Goal: Task Accomplishment & Management: Use online tool/utility

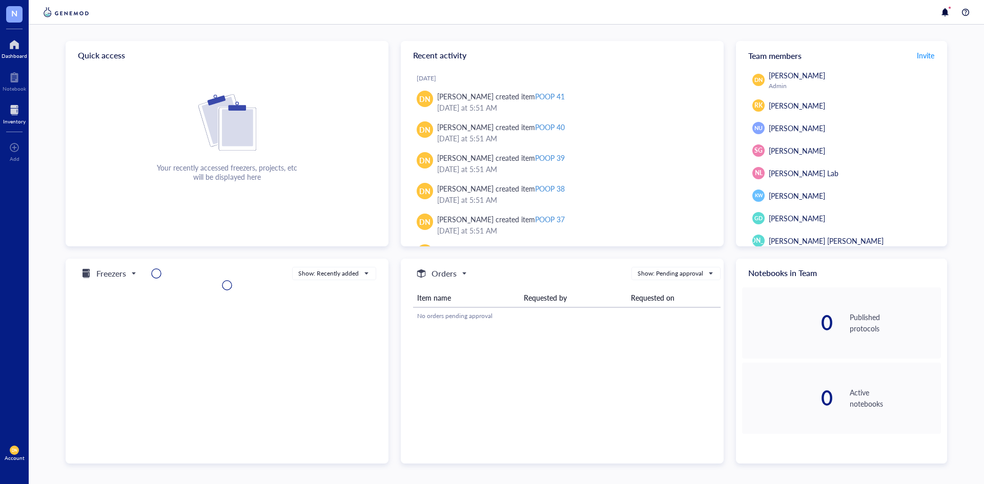
click at [13, 116] on div at bounding box center [14, 110] width 23 height 16
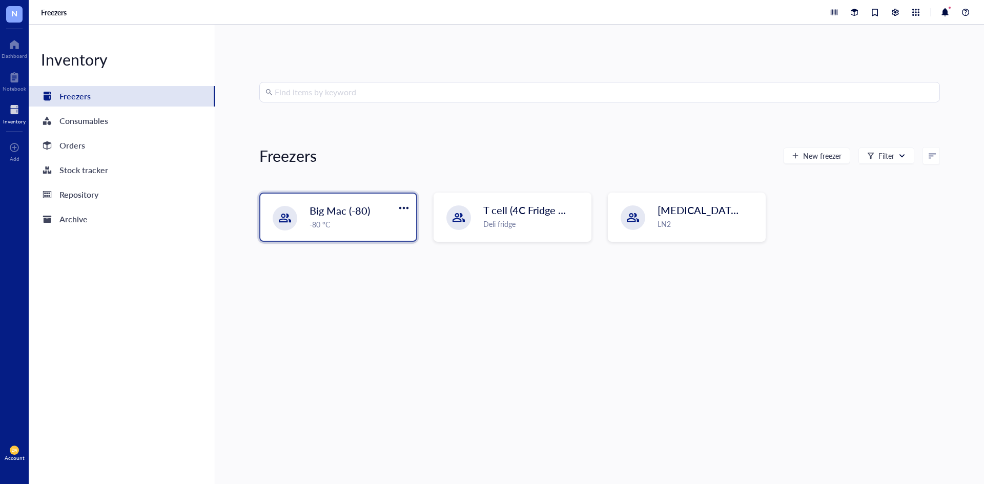
click at [323, 230] on div "Big Mac (-80) -80 °C" at bounding box center [338, 217] width 156 height 47
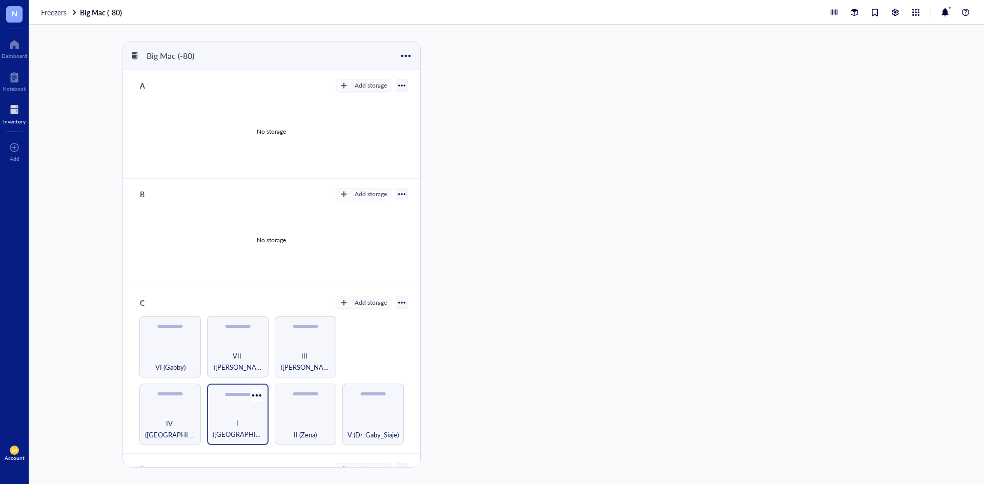
click at [237, 423] on div "I ([GEOGRAPHIC_DATA])" at bounding box center [237, 429] width 51 height 23
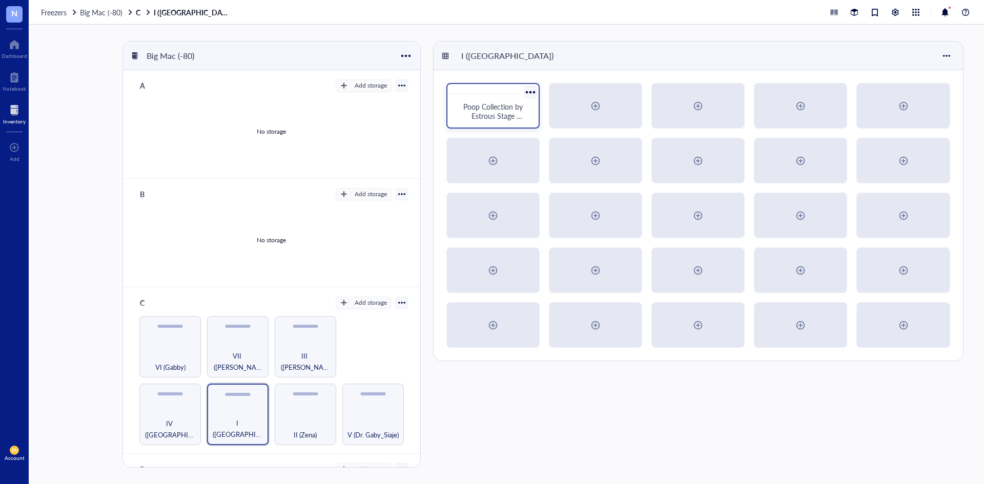
click at [503, 119] on span "Poop Collection by Estrous Stage (Cohort 1)" at bounding box center [493, 115] width 61 height 29
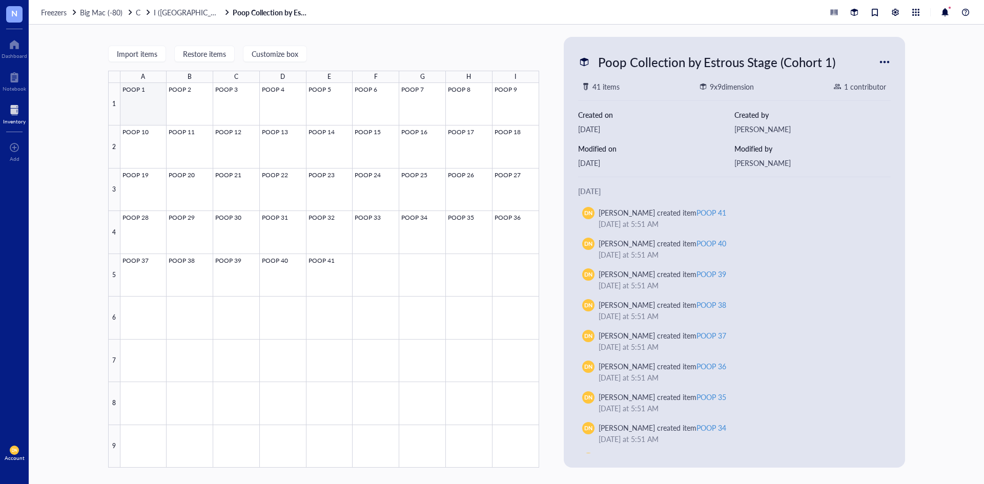
click at [140, 104] on div at bounding box center [329, 275] width 419 height 385
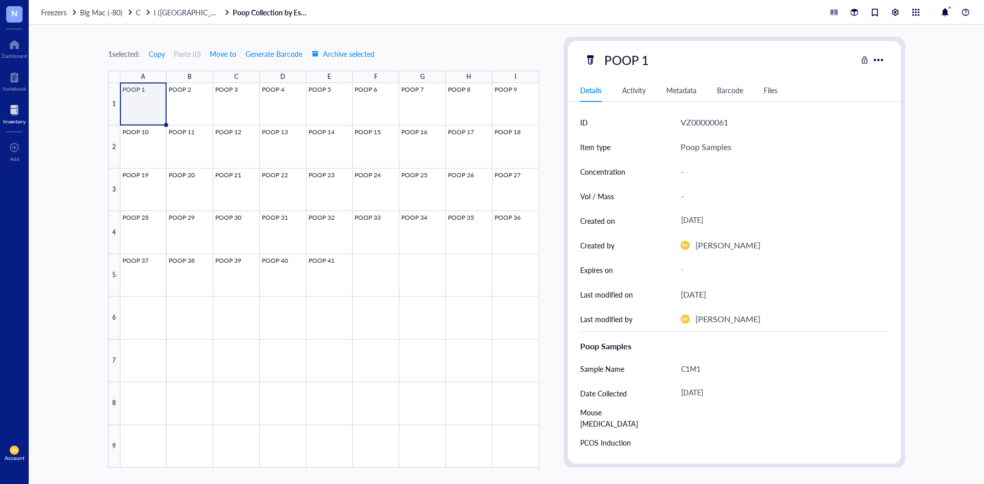
click at [739, 92] on div "Barcode" at bounding box center [730, 90] width 26 height 11
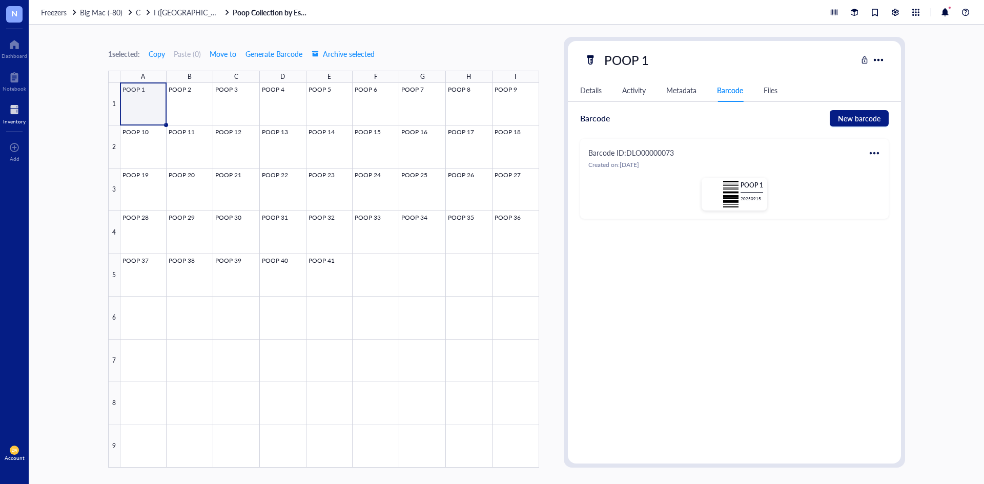
click at [876, 152] on div at bounding box center [874, 153] width 16 height 16
click at [900, 185] on div "Print" at bounding box center [898, 186] width 15 height 11
click at [388, 37] on div "1 selected: Copy Paste ( 0 ) Move to Generate Barcode Archive selected A B C D …" at bounding box center [323, 252] width 431 height 431
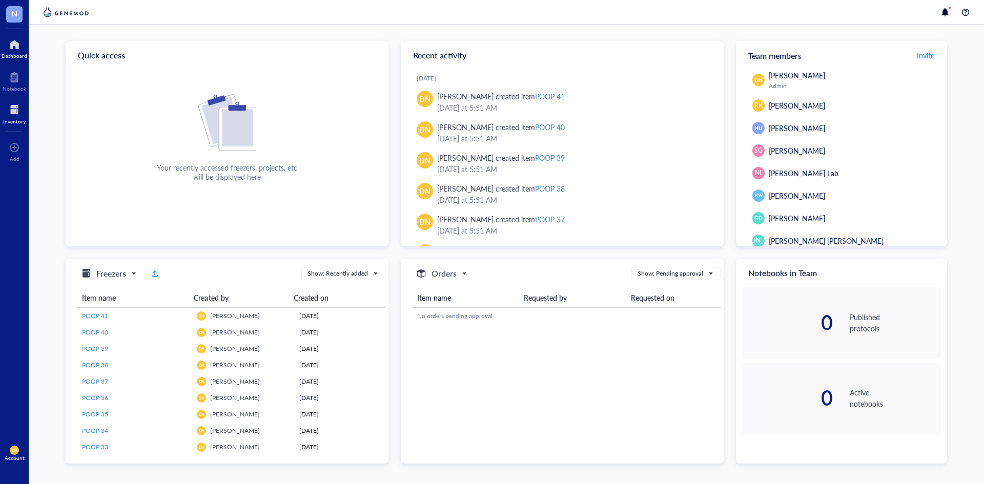
click at [14, 111] on div at bounding box center [14, 110] width 23 height 16
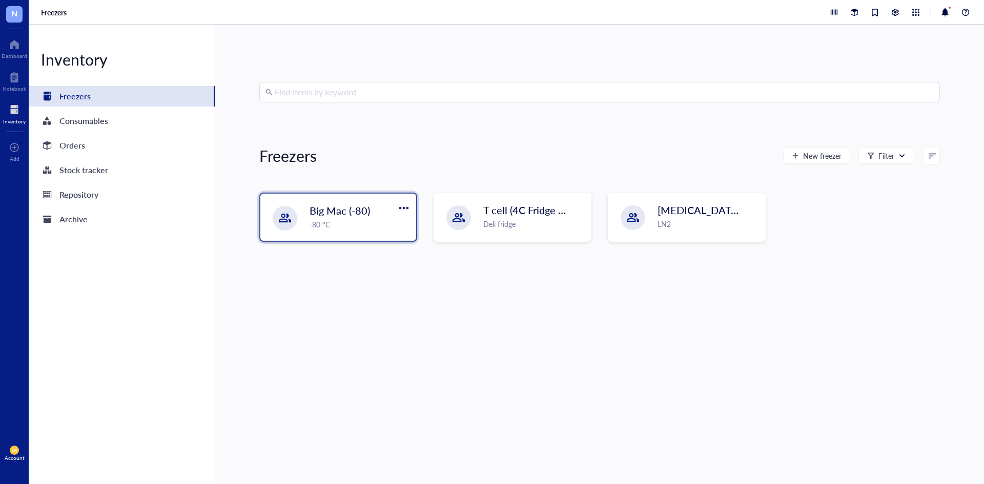
click at [328, 219] on div "-80 °C" at bounding box center [360, 224] width 100 height 11
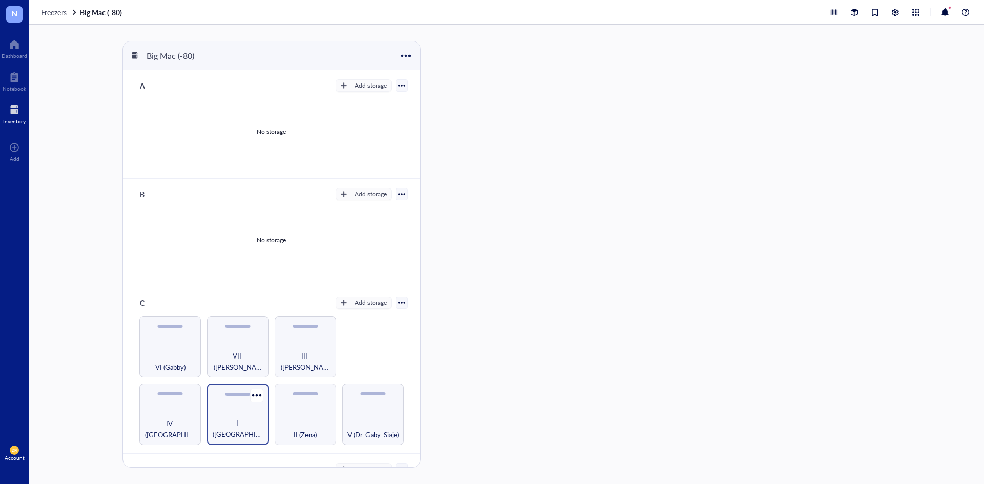
click at [233, 406] on div "I ([GEOGRAPHIC_DATA])" at bounding box center [237, 414] width 61 height 61
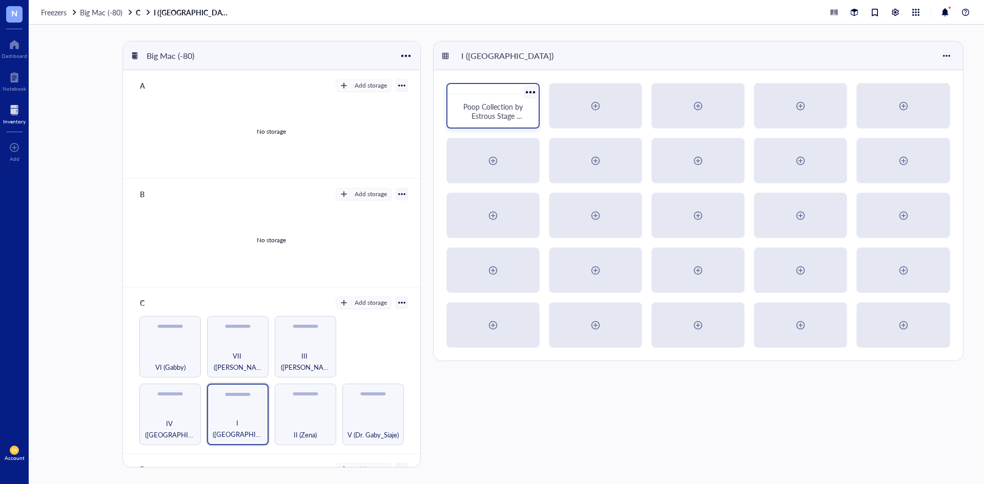
click at [515, 119] on span "Poop Collection by Estrous Stage (Cohort 1)" at bounding box center [493, 115] width 61 height 29
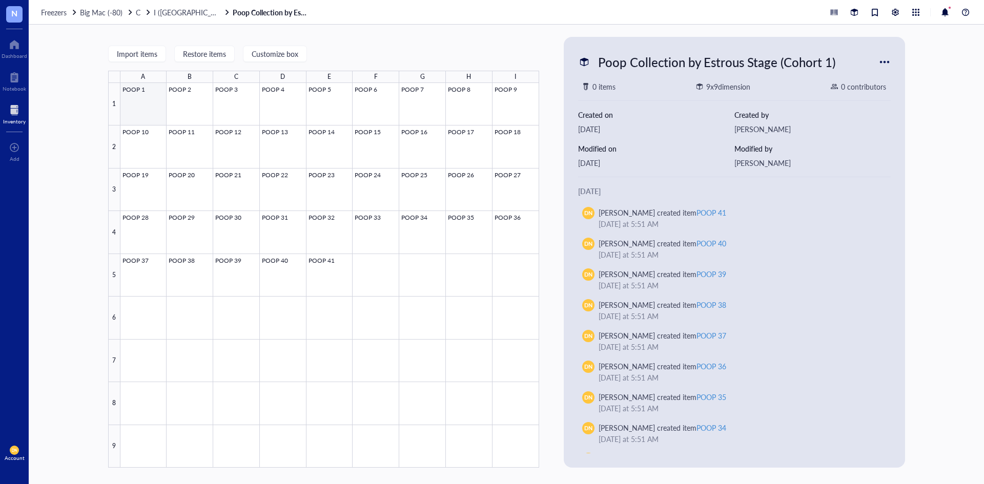
click at [141, 112] on div at bounding box center [329, 275] width 419 height 385
